Goal: Information Seeking & Learning: Find specific fact

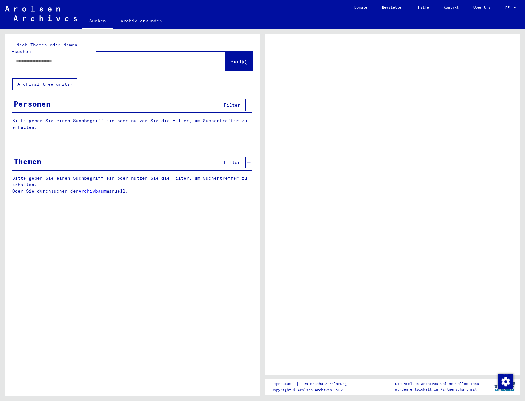
click at [90, 58] on input "text" at bounding box center [113, 61] width 195 height 6
type input "********"
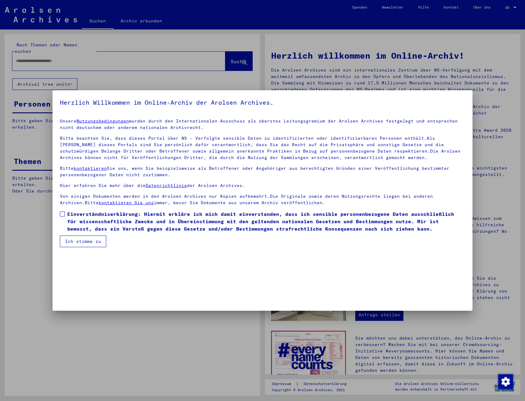
drag, startPoint x: 63, startPoint y: 214, endPoint x: 67, endPoint y: 223, distance: 9.9
click at [63, 214] on span at bounding box center [62, 214] width 5 height 5
click at [75, 240] on button "Ich stimme zu" at bounding box center [83, 241] width 46 height 12
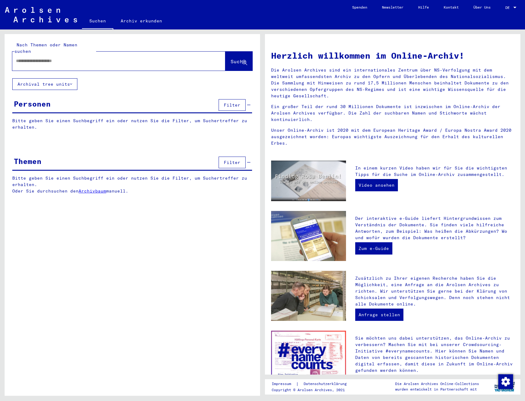
click at [50, 58] on input "text" at bounding box center [111, 61] width 191 height 6
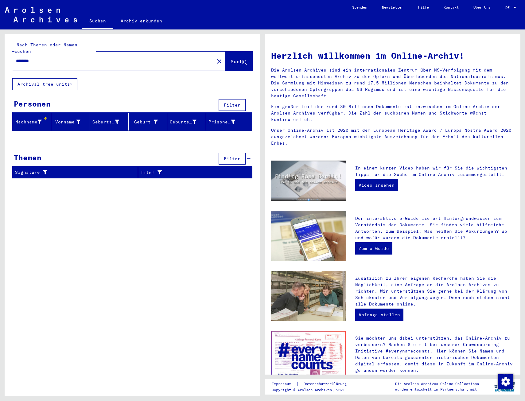
click at [49, 58] on input "********" at bounding box center [111, 61] width 191 height 6
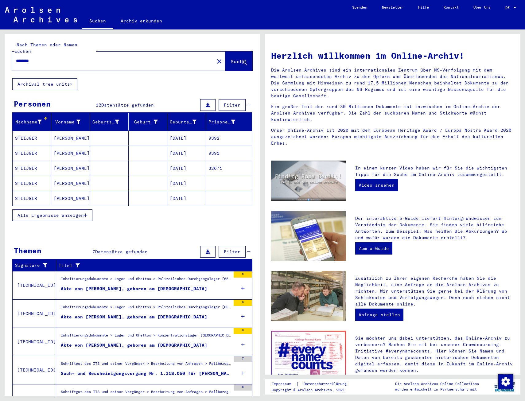
click at [68, 212] on span "Alle Ergebnisse anzeigen" at bounding box center [50, 215] width 66 height 6
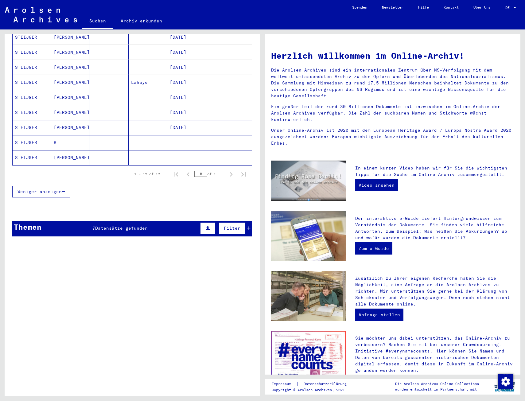
scroll to position [54, 0]
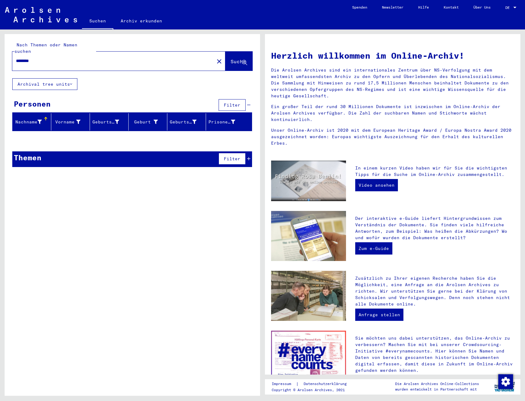
drag, startPoint x: 90, startPoint y: 57, endPoint x: 0, endPoint y: 54, distance: 89.7
click at [0, 55] on html "Suchen Archiv erkunden Spenden Newsletter Hilfe Kontakt Über Uns Suchen Archiv …" at bounding box center [262, 200] width 525 height 401
type input "**********"
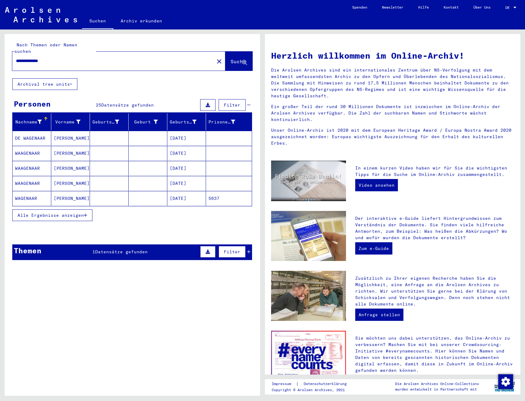
click at [45, 212] on span "Alle Ergebnisse anzeigen" at bounding box center [50, 215] width 66 height 6
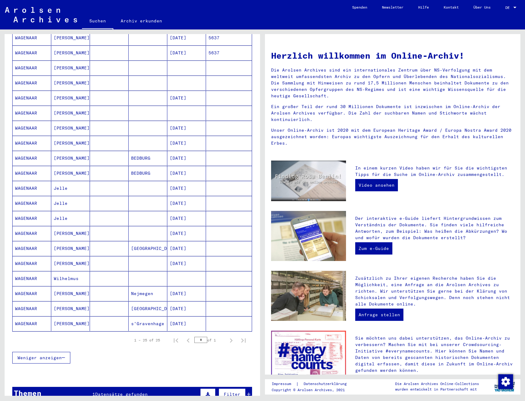
scroll to position [184, 0]
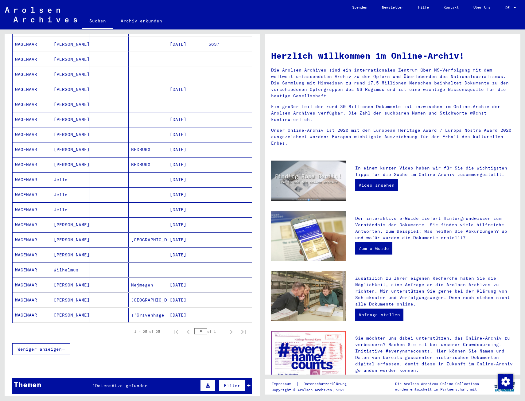
click at [79, 174] on mat-cell "Jelle" at bounding box center [70, 179] width 39 height 15
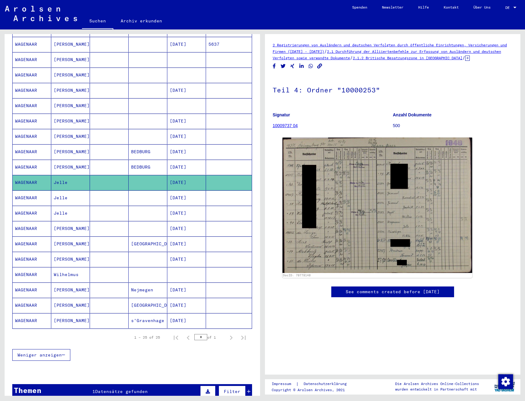
click at [79, 192] on mat-cell "Jelle" at bounding box center [70, 197] width 39 height 15
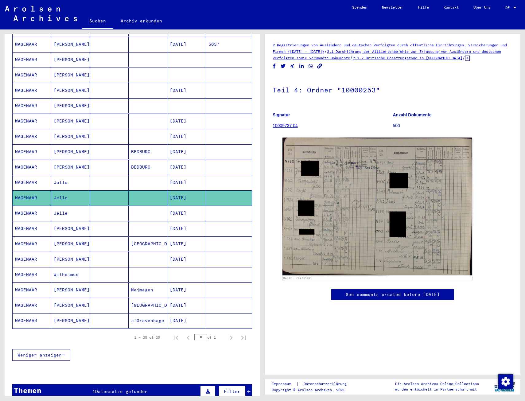
click at [110, 194] on mat-cell at bounding box center [109, 197] width 39 height 15
click at [55, 193] on mat-cell "Jelle" at bounding box center [70, 197] width 39 height 15
click at [95, 176] on mat-cell at bounding box center [109, 182] width 39 height 15
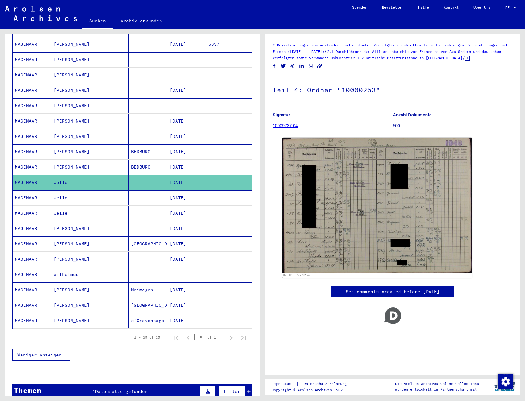
click at [91, 192] on mat-cell at bounding box center [109, 197] width 39 height 15
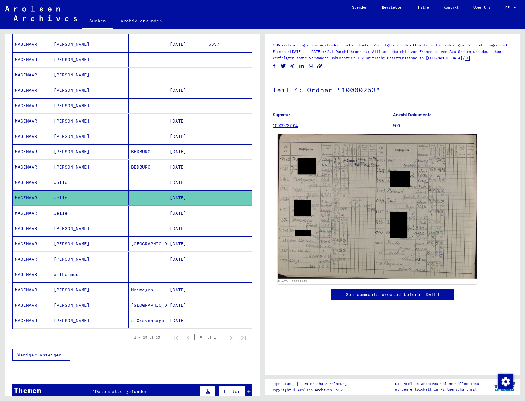
click at [361, 199] on img at bounding box center [377, 206] width 199 height 145
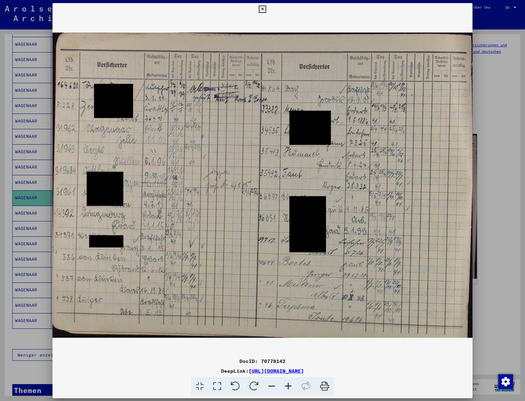
click at [361, 199] on img at bounding box center [262, 185] width 420 height 340
click at [12, 196] on div at bounding box center [262, 200] width 525 height 401
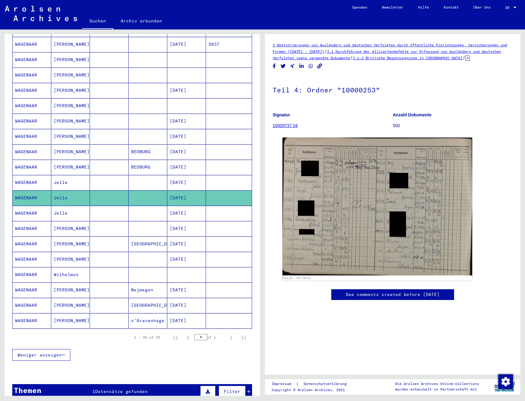
click at [60, 175] on mat-cell "Jelle" at bounding box center [70, 182] width 39 height 15
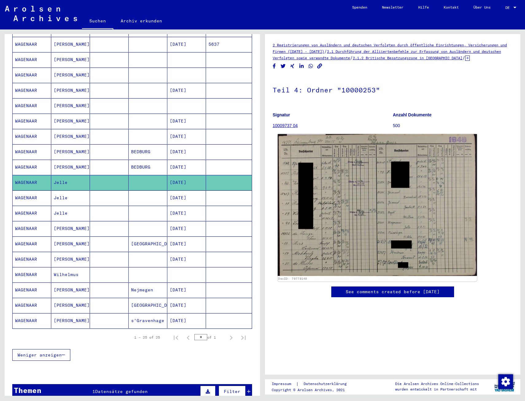
click at [370, 243] on img at bounding box center [377, 205] width 199 height 142
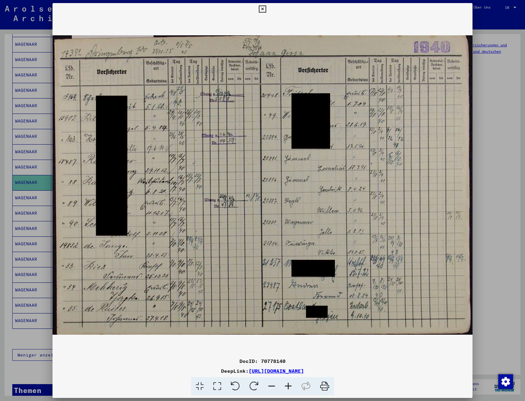
click at [39, 77] on div at bounding box center [262, 200] width 525 height 401
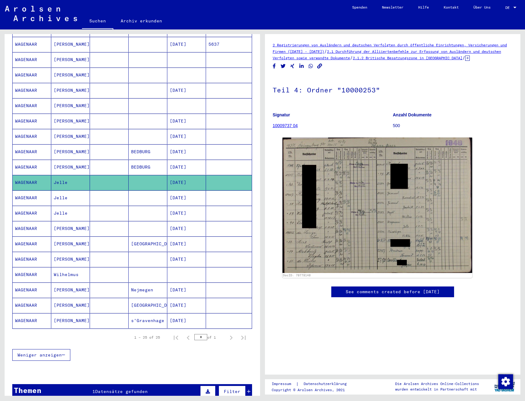
click at [34, 76] on mat-cell "WAGENAAR" at bounding box center [32, 75] width 39 height 15
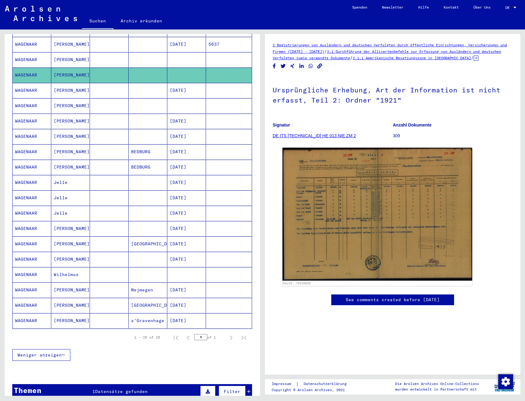
click at [71, 183] on mat-cell "Jelle" at bounding box center [70, 182] width 39 height 15
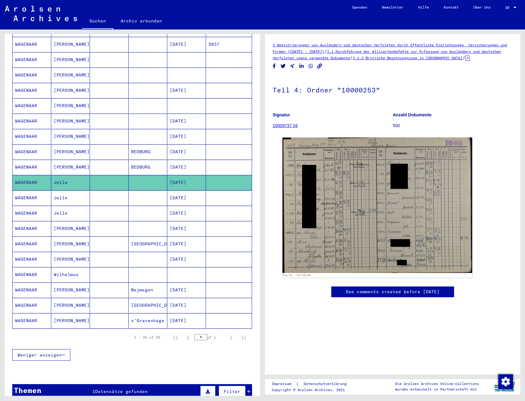
click at [74, 190] on mat-cell "Jelle" at bounding box center [70, 197] width 39 height 15
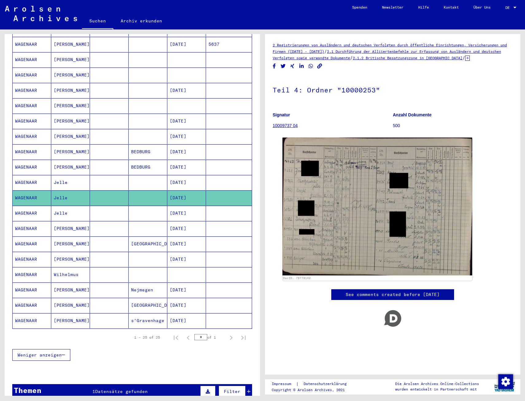
click at [76, 175] on mat-cell "Jelle" at bounding box center [70, 182] width 39 height 15
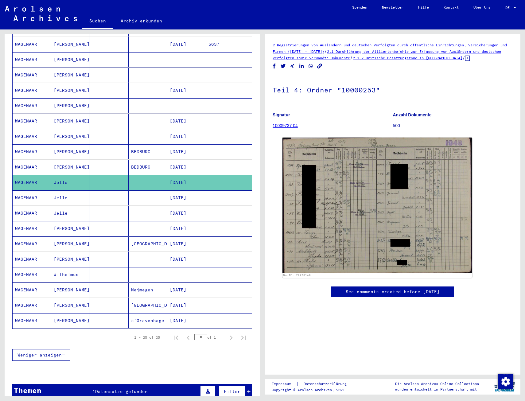
click at [72, 190] on mat-cell "Jelle" at bounding box center [70, 197] width 39 height 15
